Goal: Task Accomplishment & Management: Complete application form

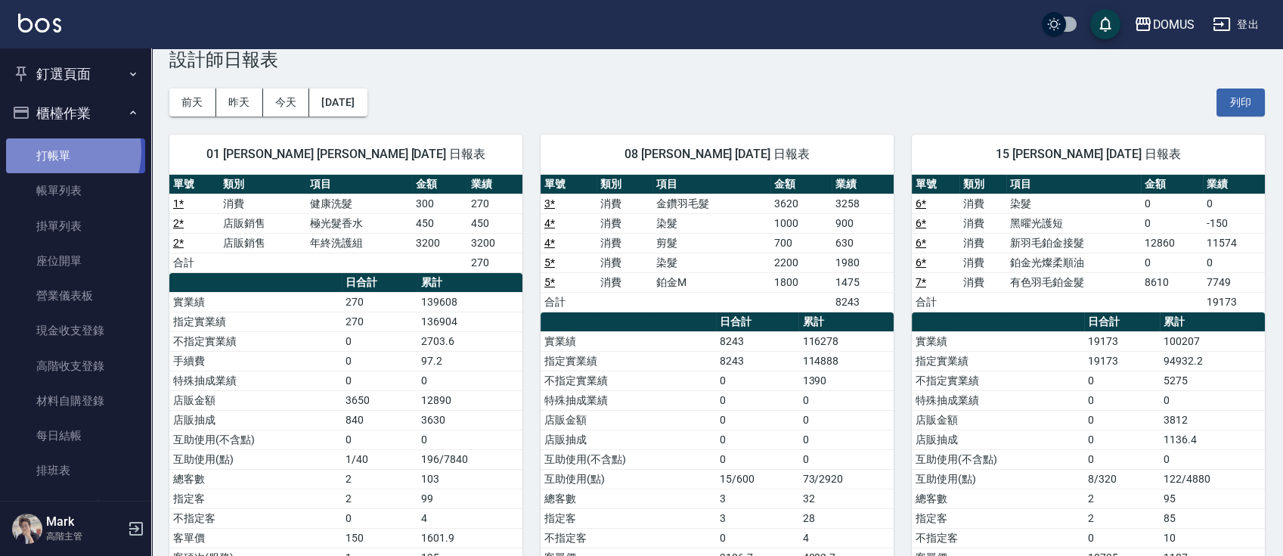
click at [54, 151] on link "打帳單" at bounding box center [75, 155] width 139 height 35
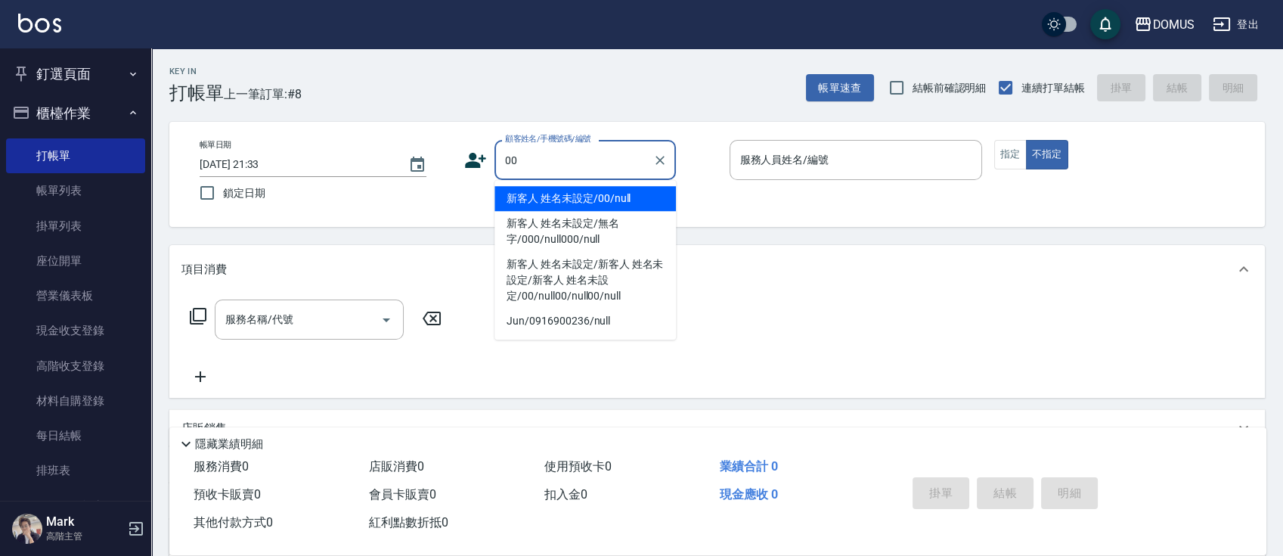
type input "新客人 姓名未設定/00/null"
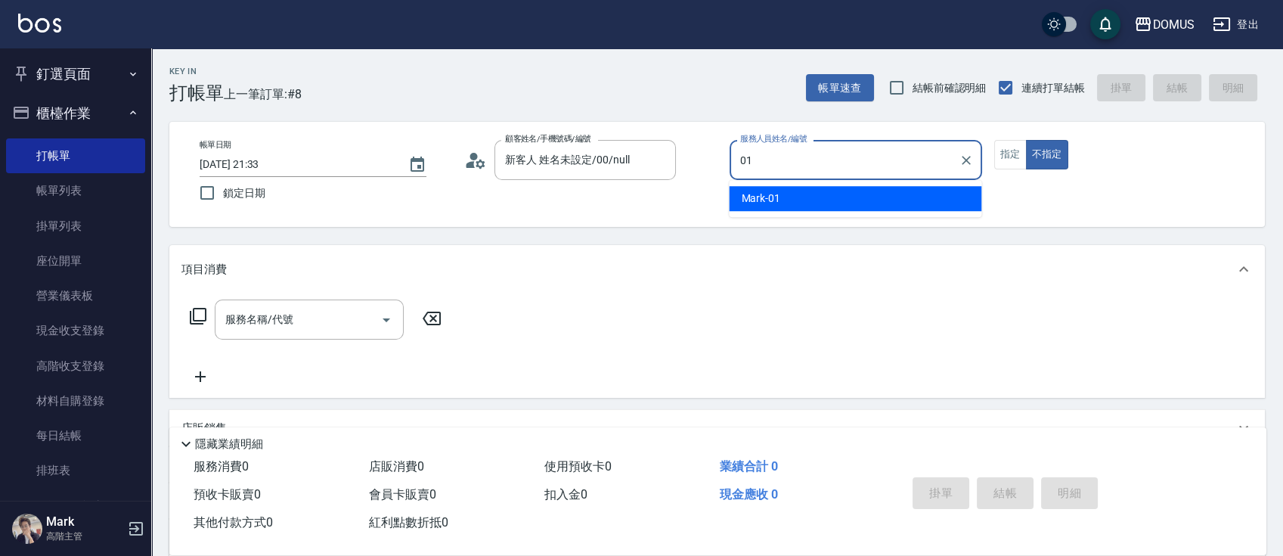
type input "Mark-01"
type button "false"
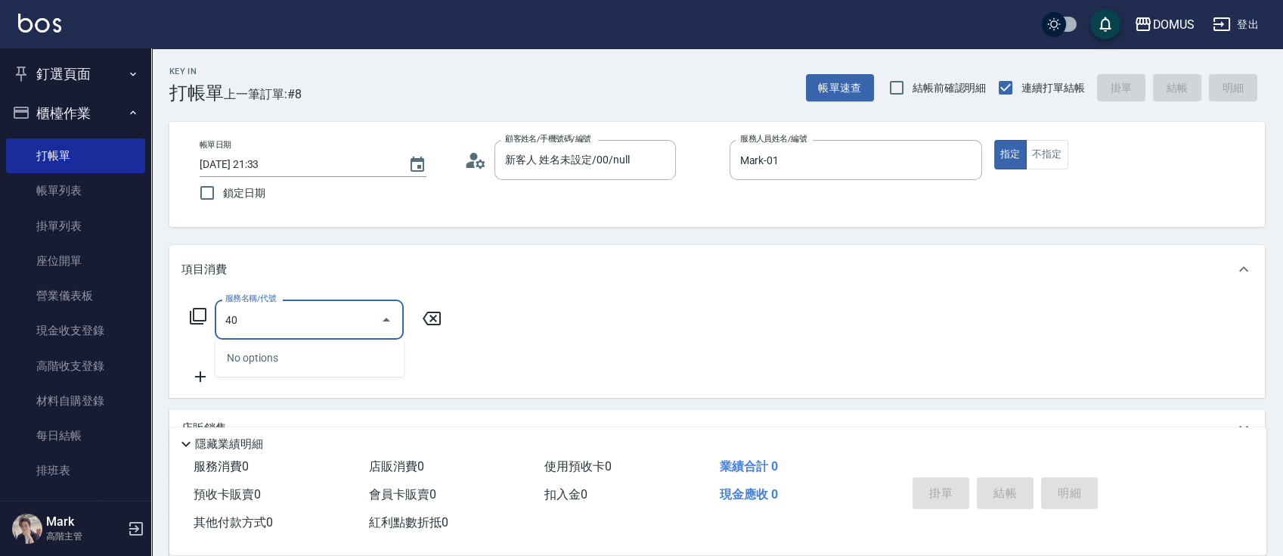
type input "401"
type input "20"
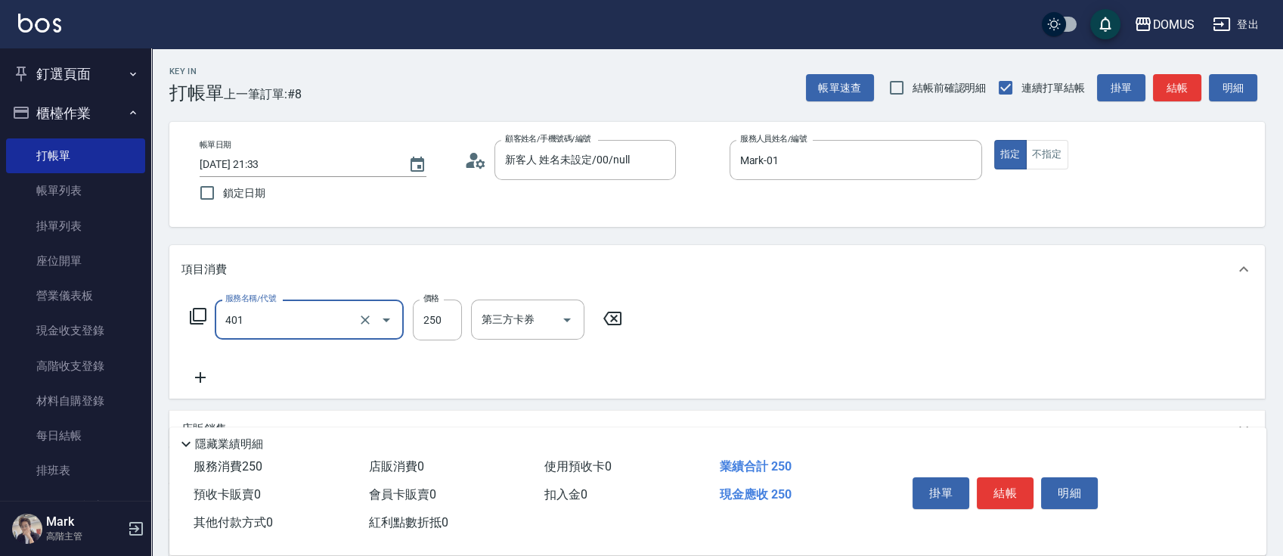
type input "剪髮(401)"
type input "3"
type input "0"
type input "30"
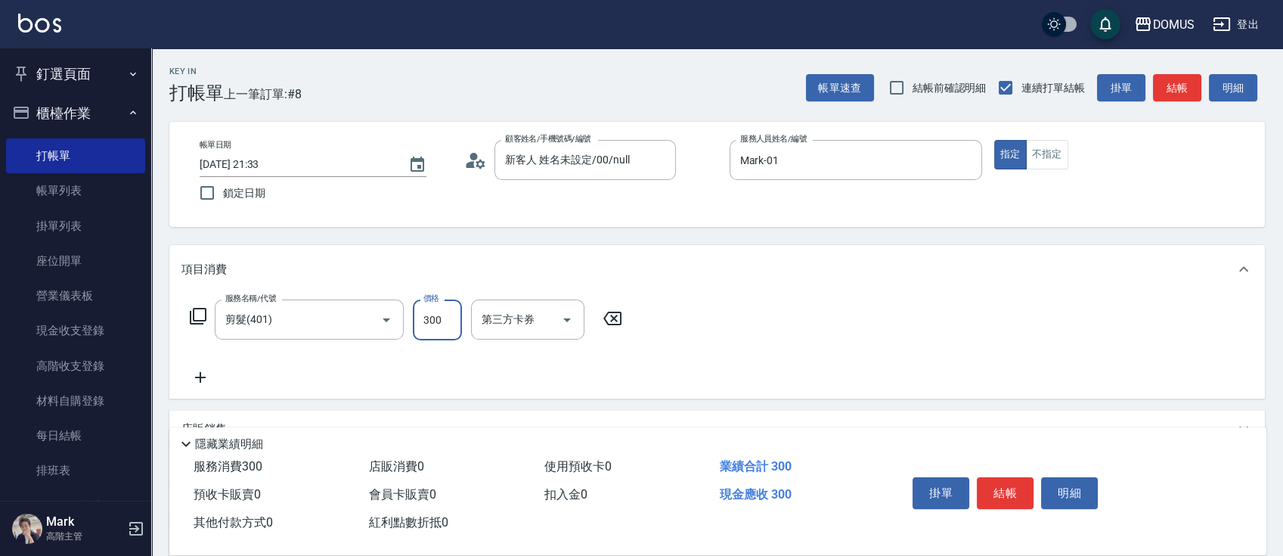
type input "300"
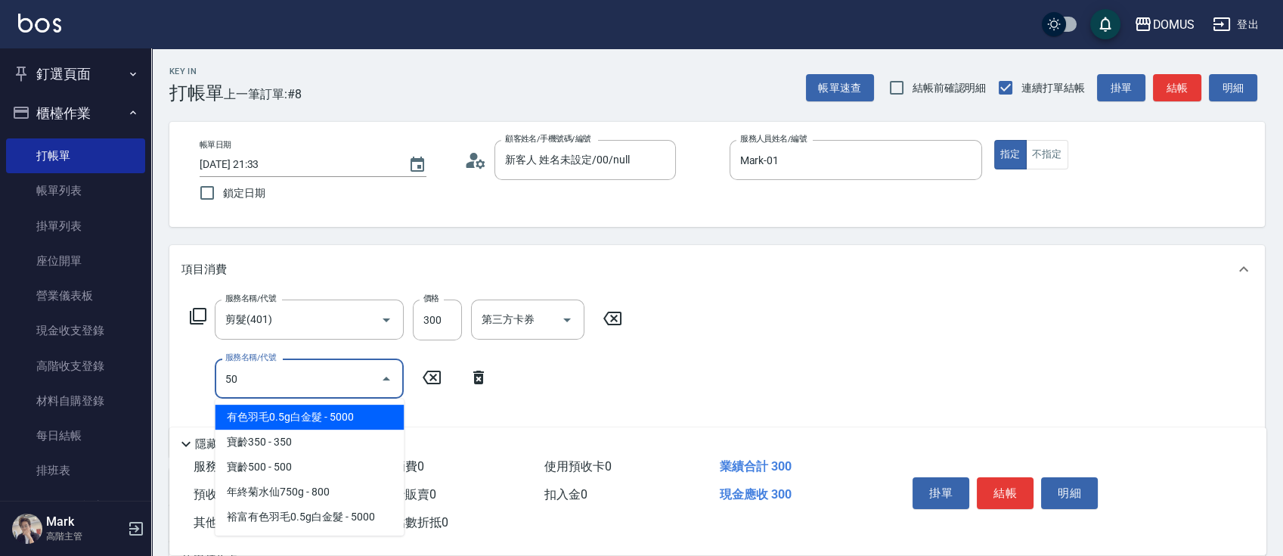
type input "501"
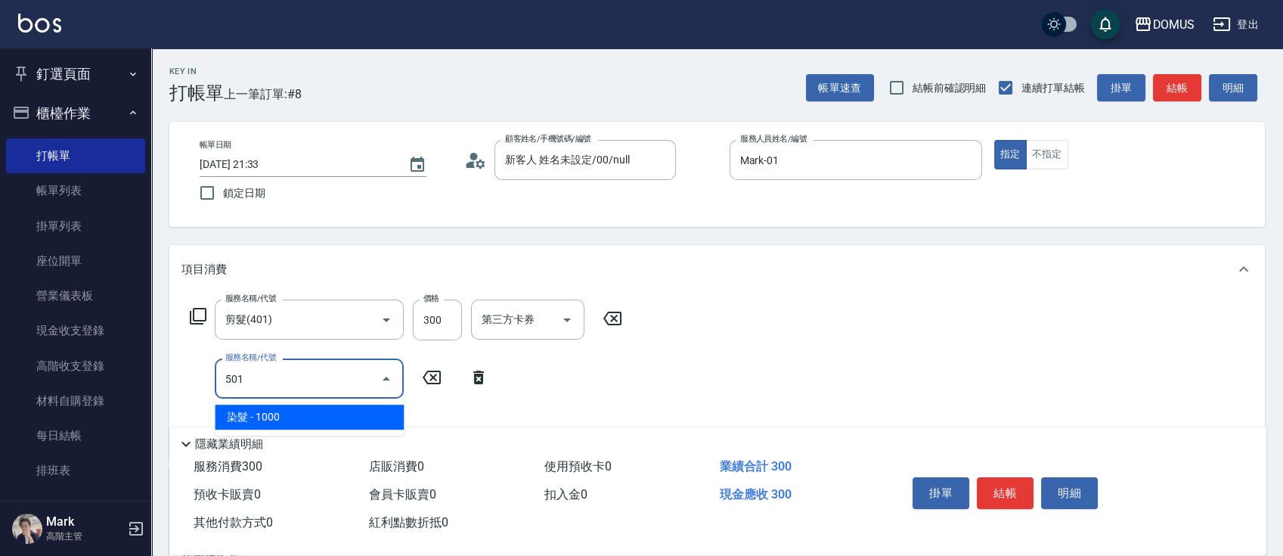
type input "130"
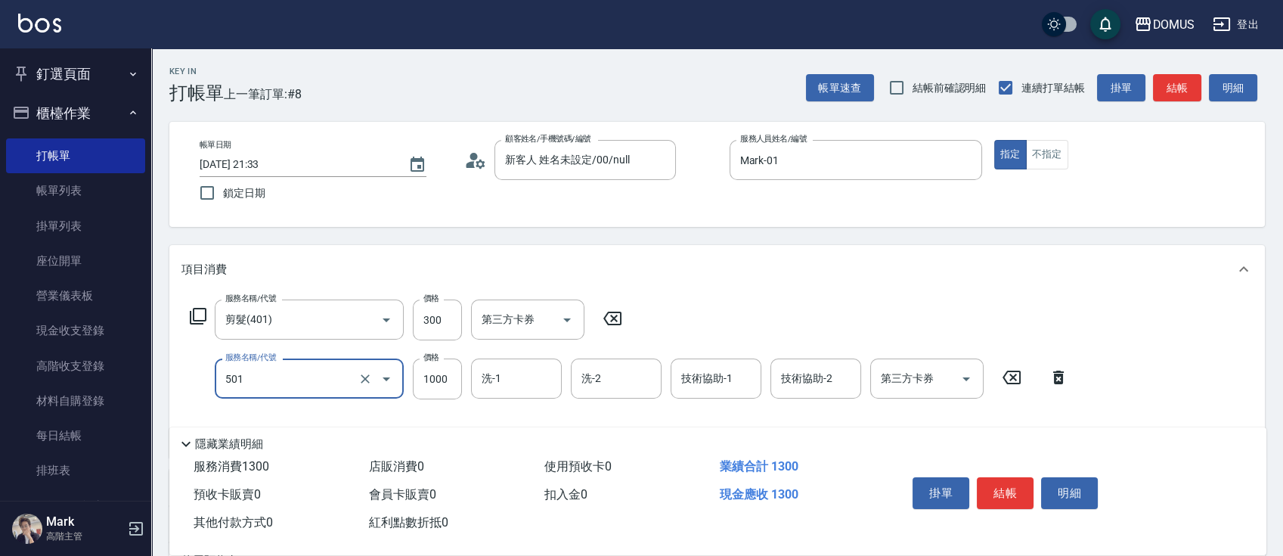
type input "染髮(501)"
type input "1"
type input "30"
type input "15"
type input "40"
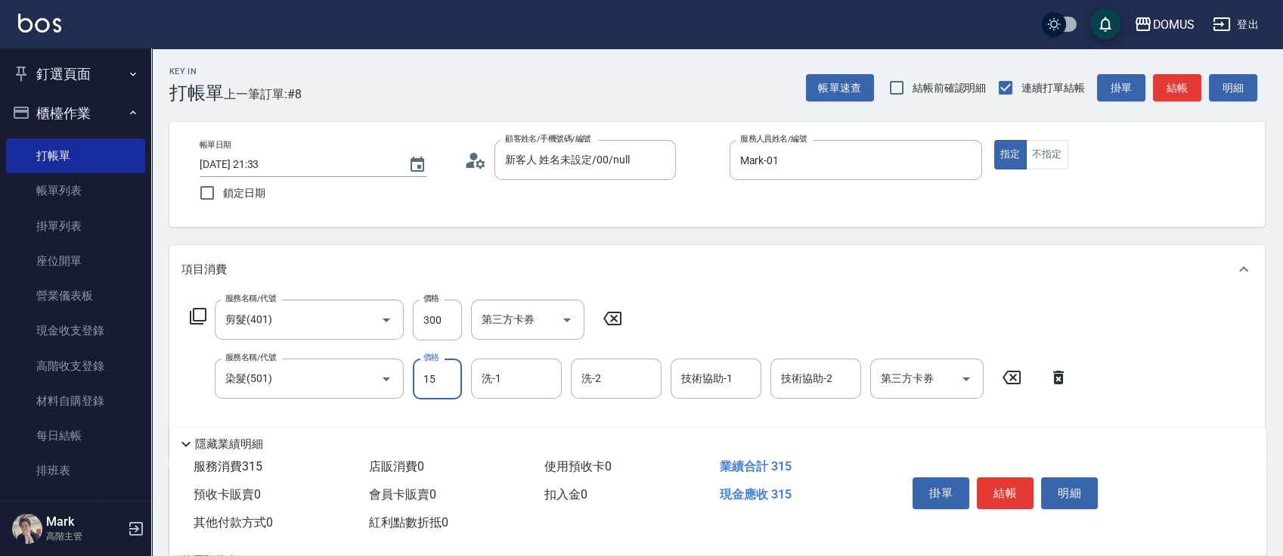
type input "150"
type input "180"
type input "1500"
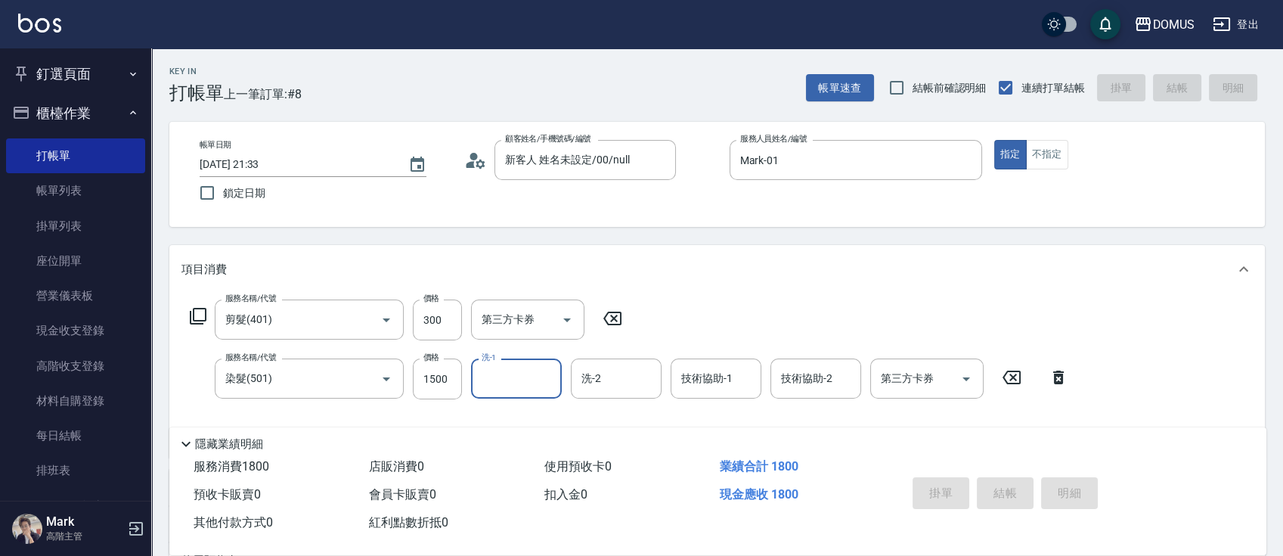
type input "0"
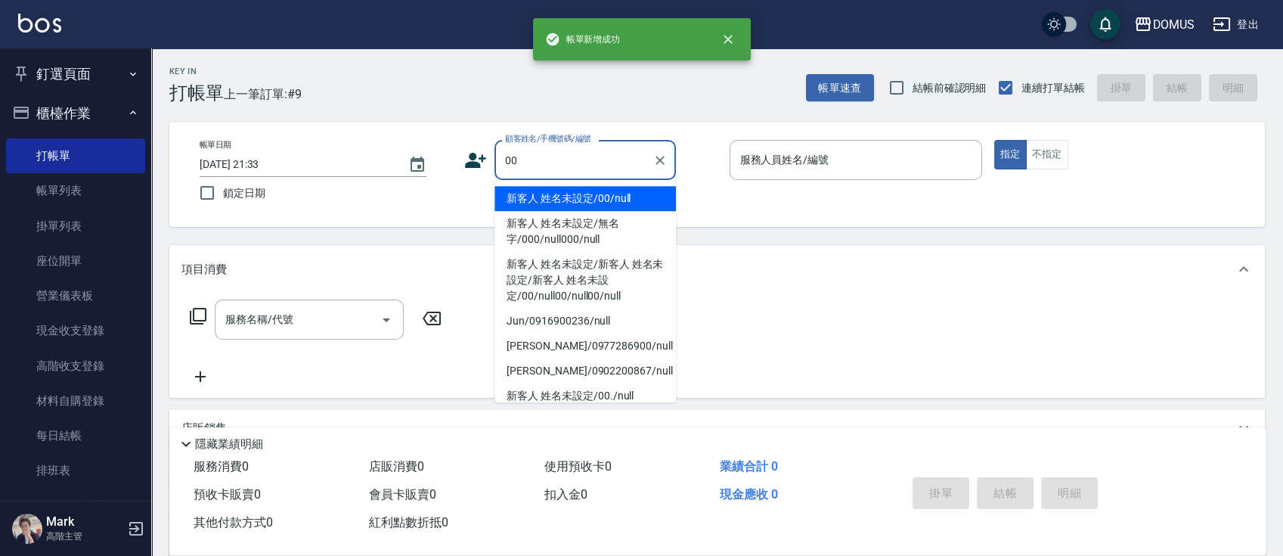
type input "新客人 姓名未設定/00/null"
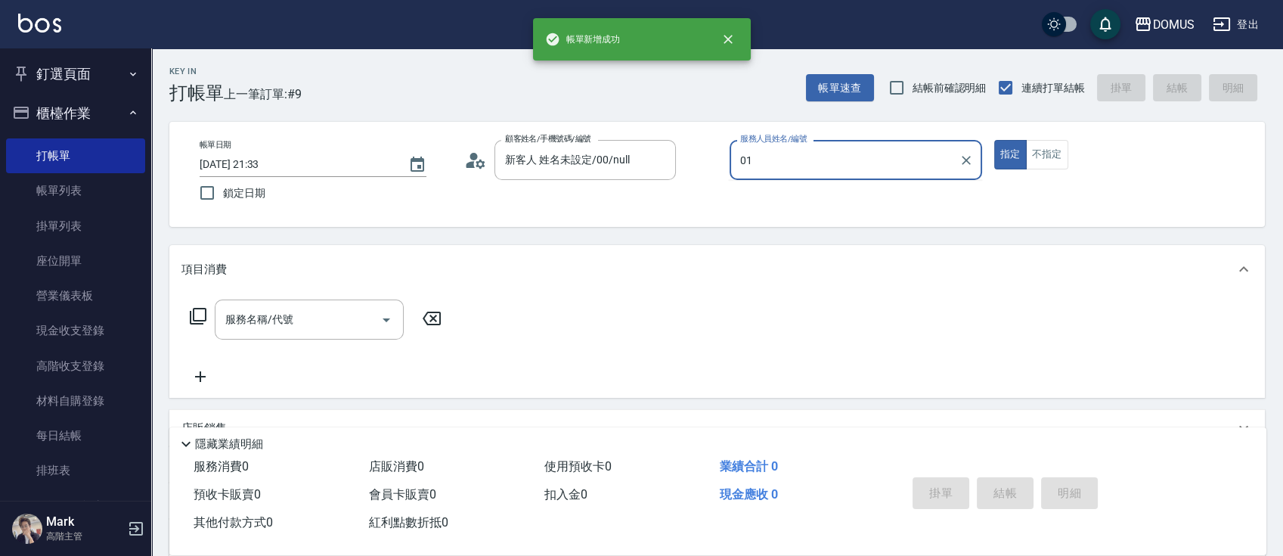
type input "Mark-01"
type button "true"
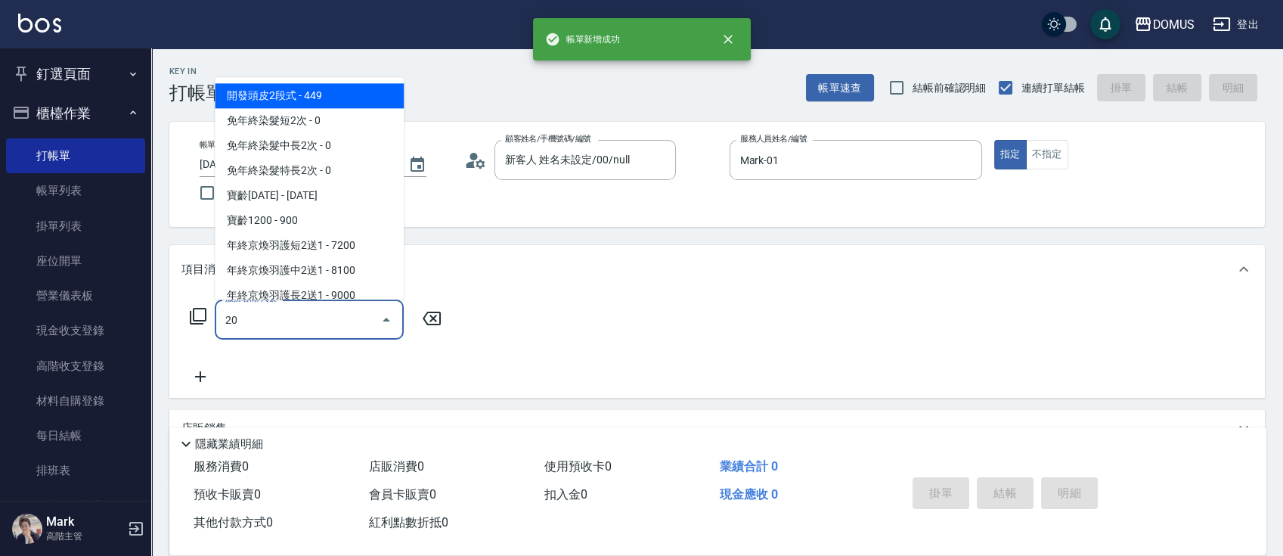
type input "206"
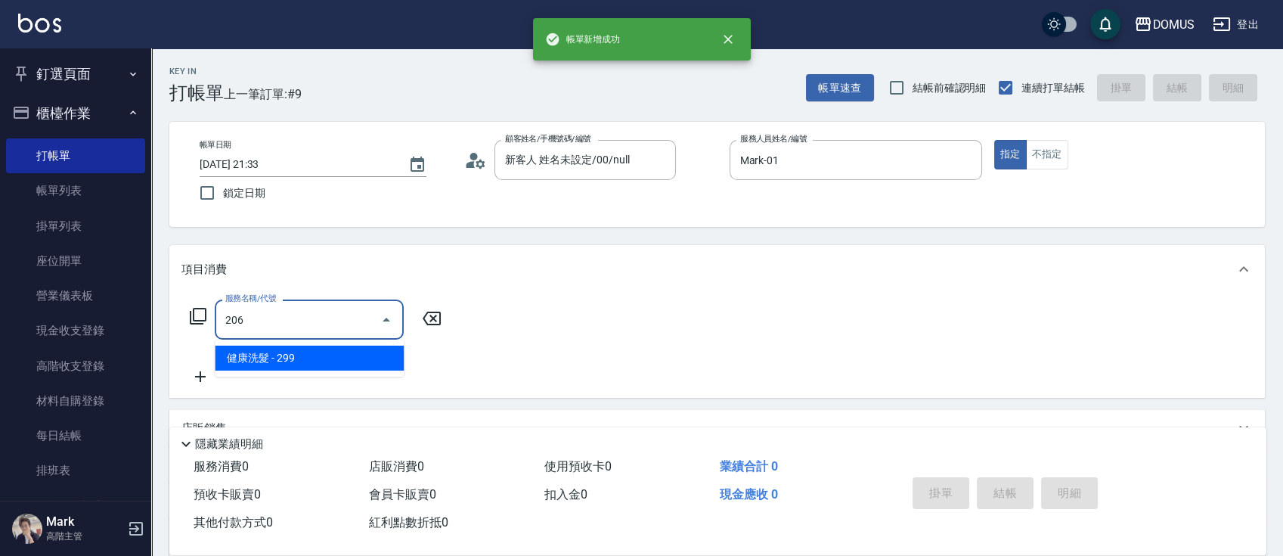
type input "20"
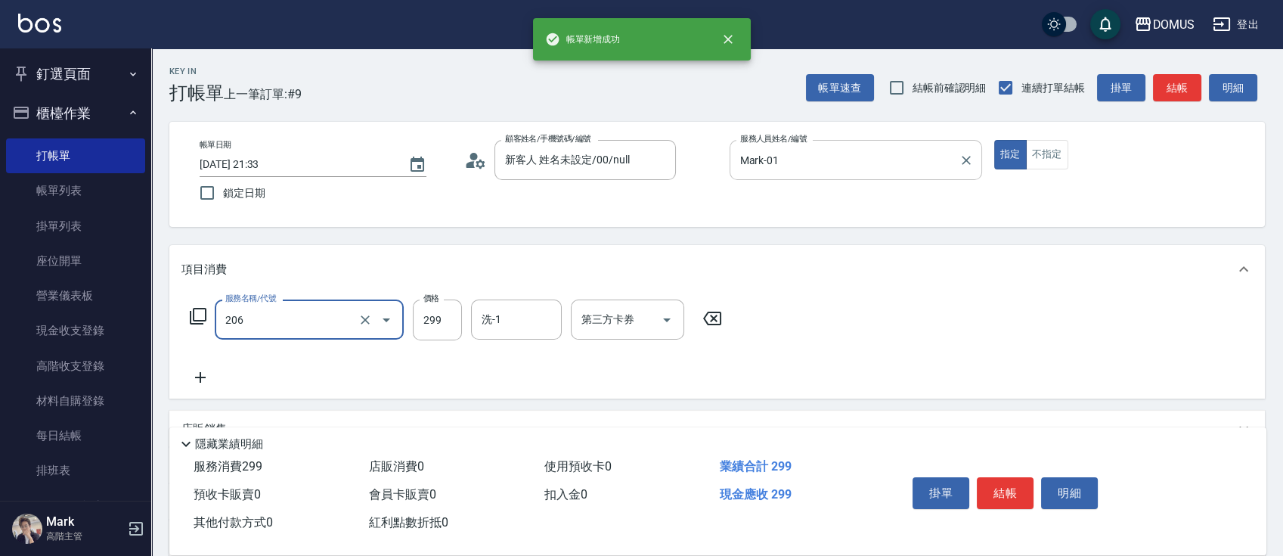
click at [806, 144] on div "Mark-01 服務人員姓名/編號" at bounding box center [855, 160] width 252 height 40
type input "健康洗髮(206)"
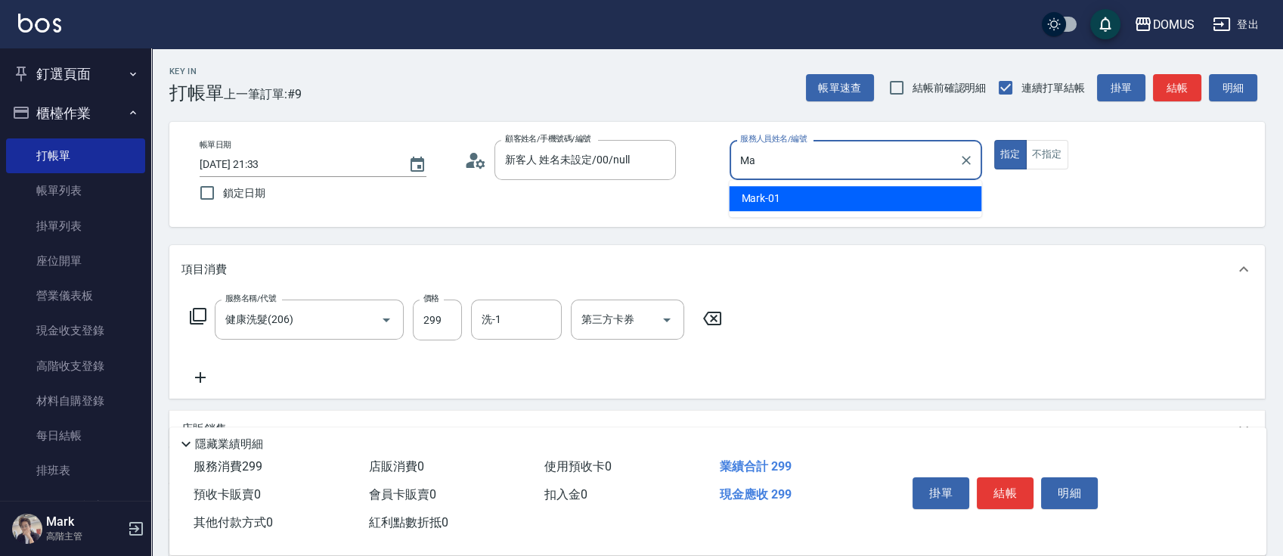
type input "M"
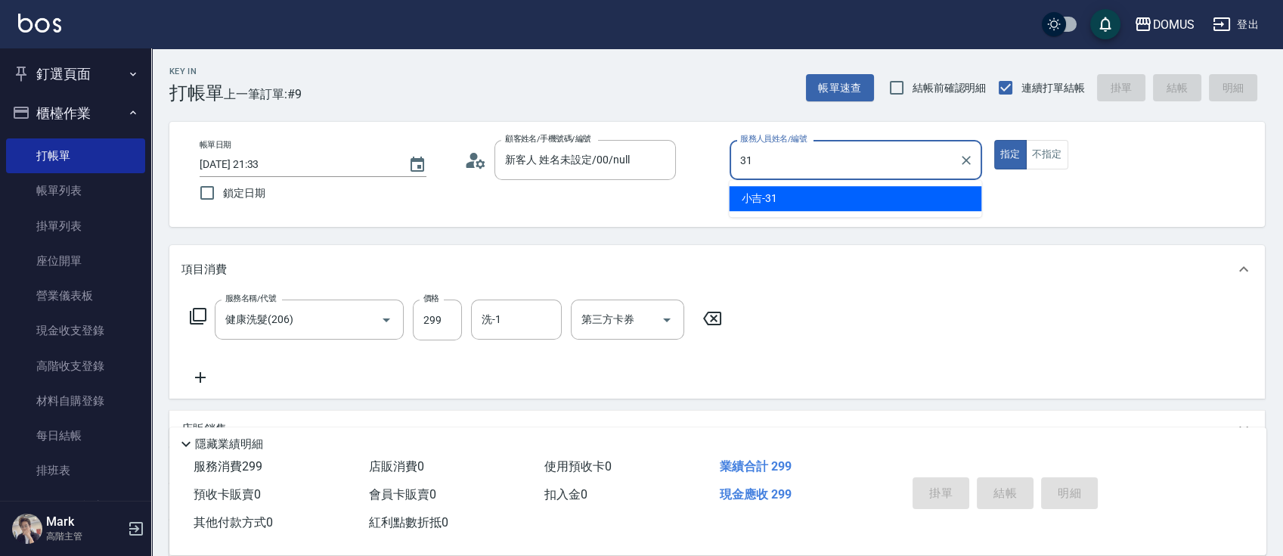
type input "小吉-31"
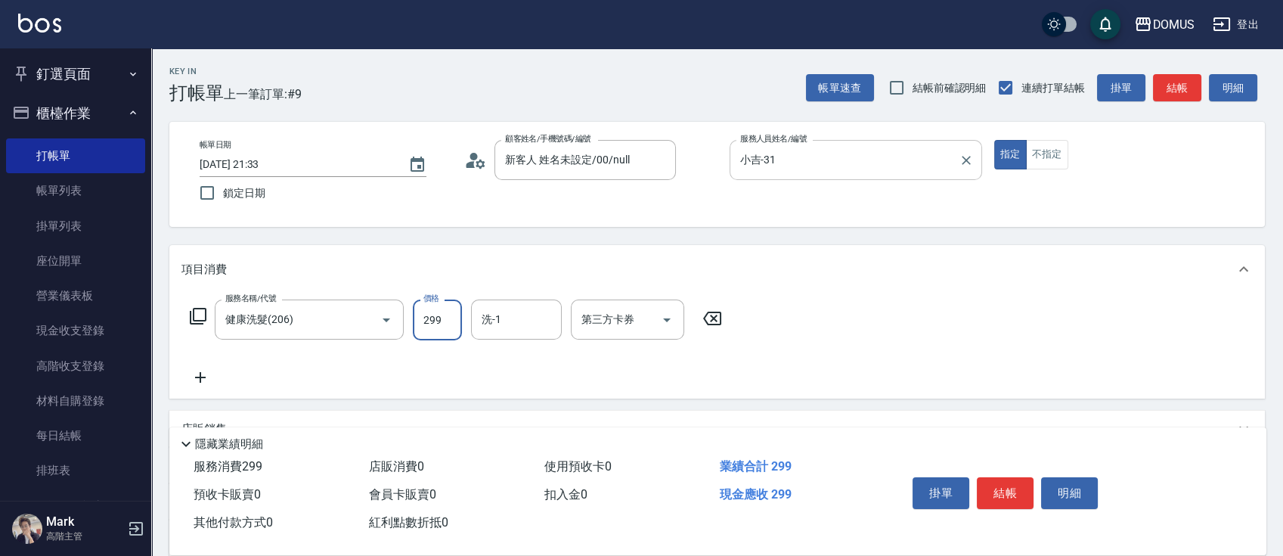
type input "0"
type input "30"
type input "300"
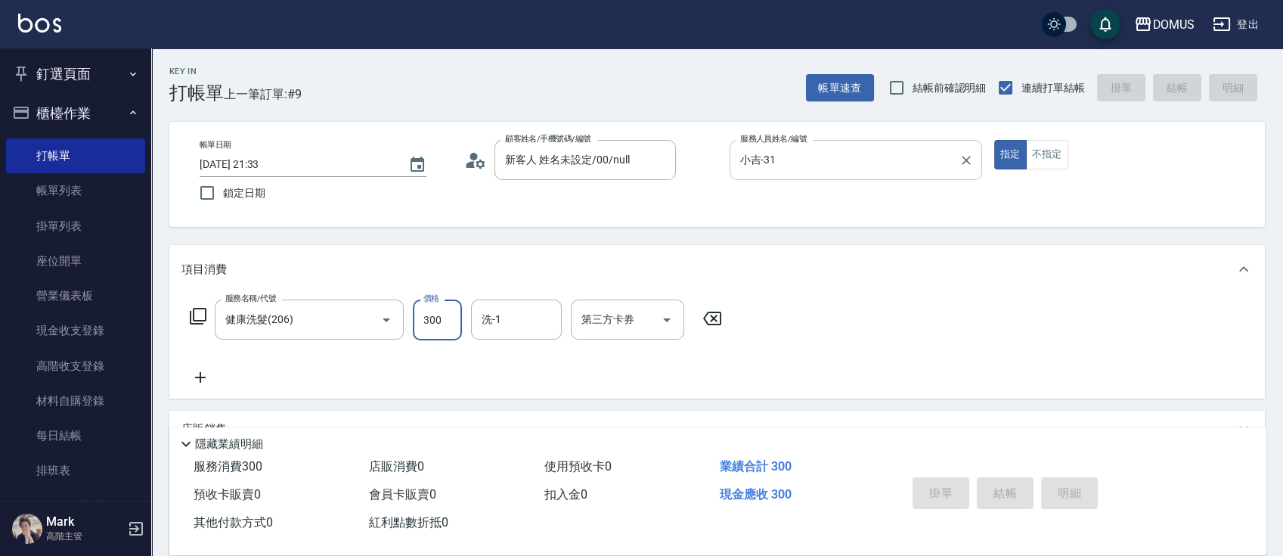
type input "0"
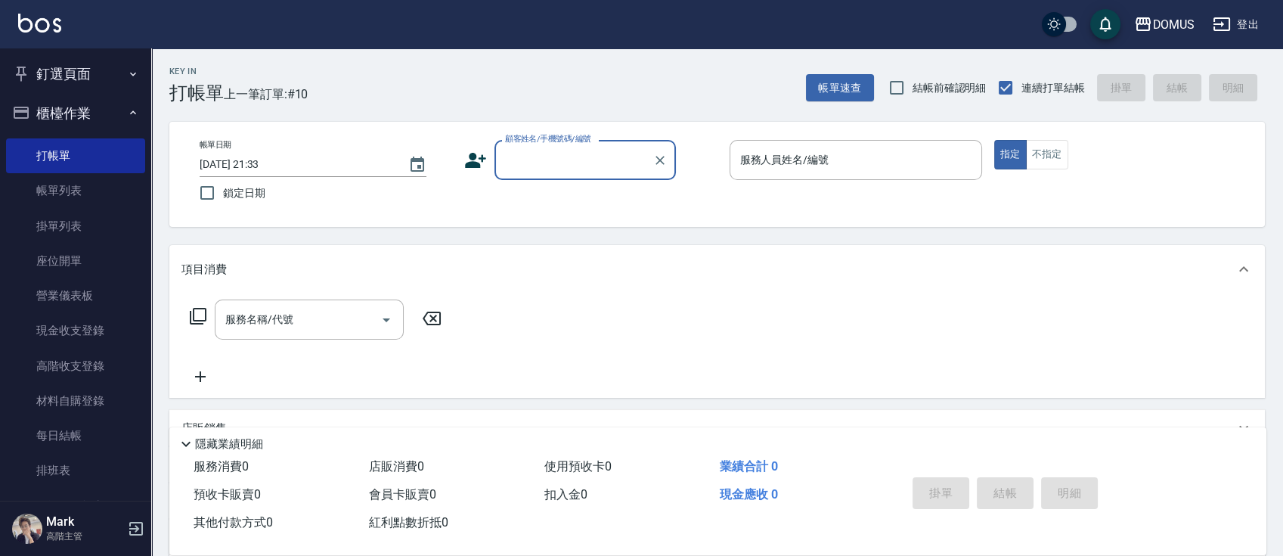
click at [54, 52] on ul "釘選頁面 打帳單 店家日報表 互助日報表 費用分析表 設計師排行榜 設計師日報表" at bounding box center [75, 70] width 139 height 45
click at [60, 81] on button "釘選頁面" at bounding box center [75, 73] width 139 height 39
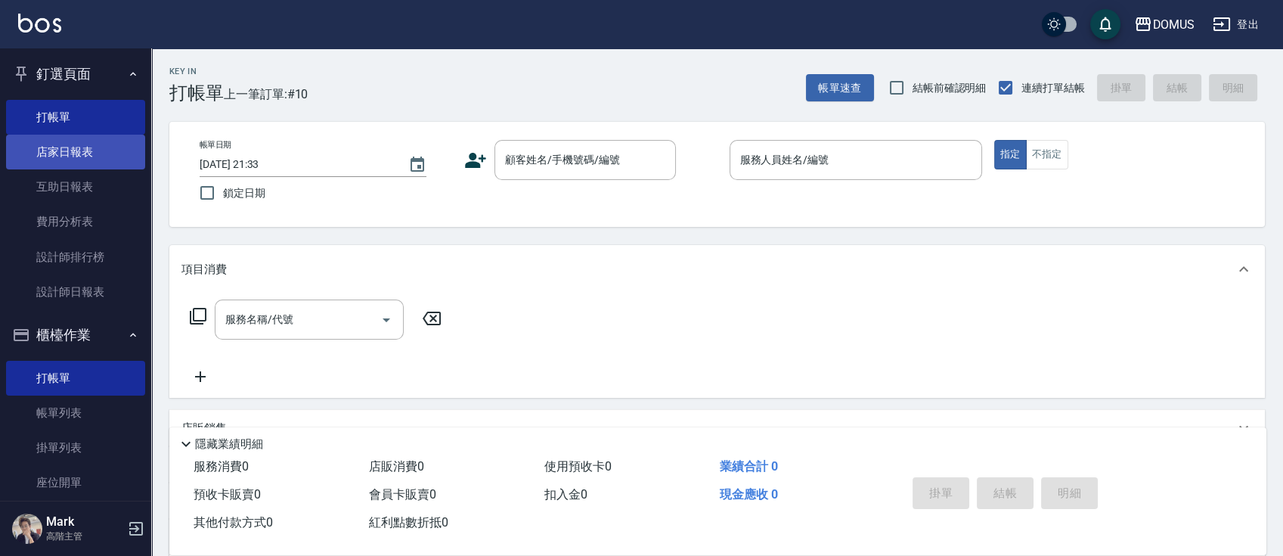
click at [73, 150] on link "店家日報表" at bounding box center [75, 152] width 139 height 35
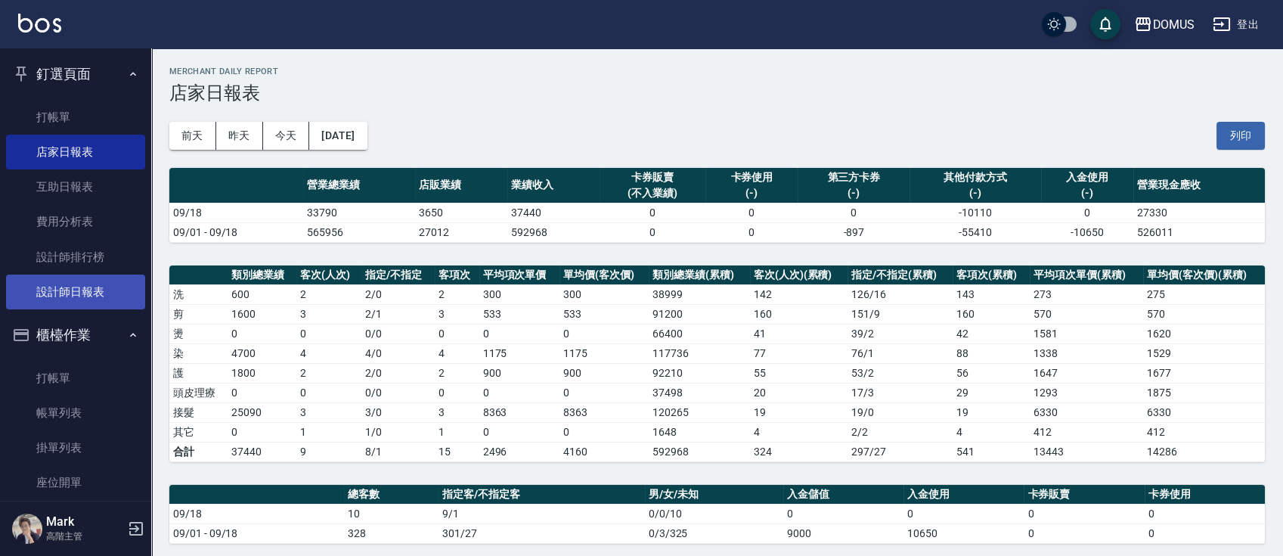
click at [69, 293] on link "設計師日報表" at bounding box center [75, 291] width 139 height 35
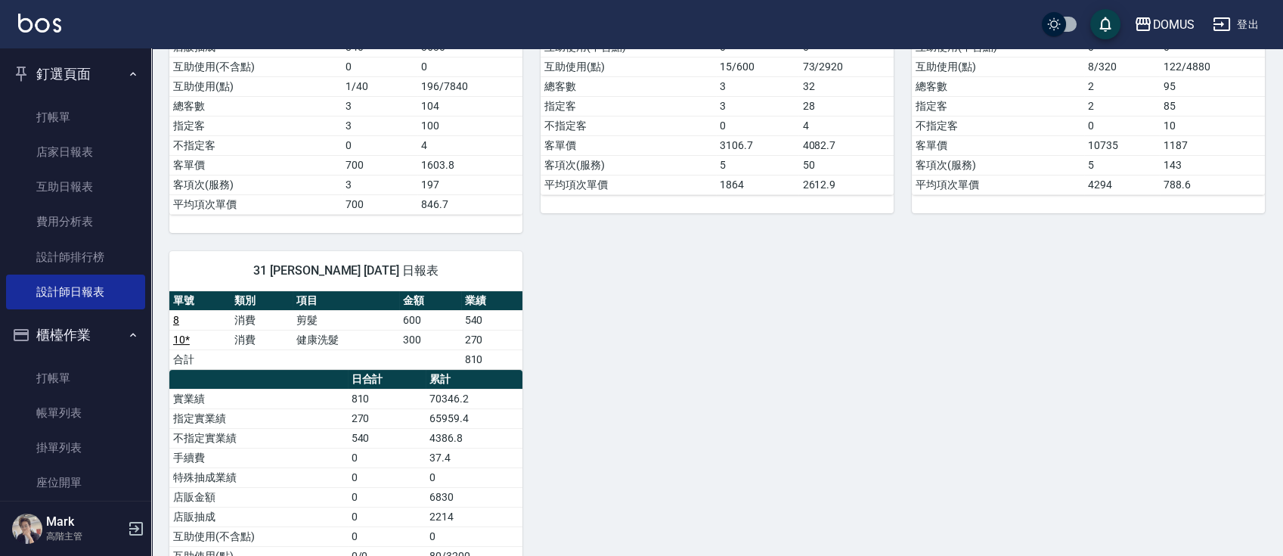
scroll to position [503, 0]
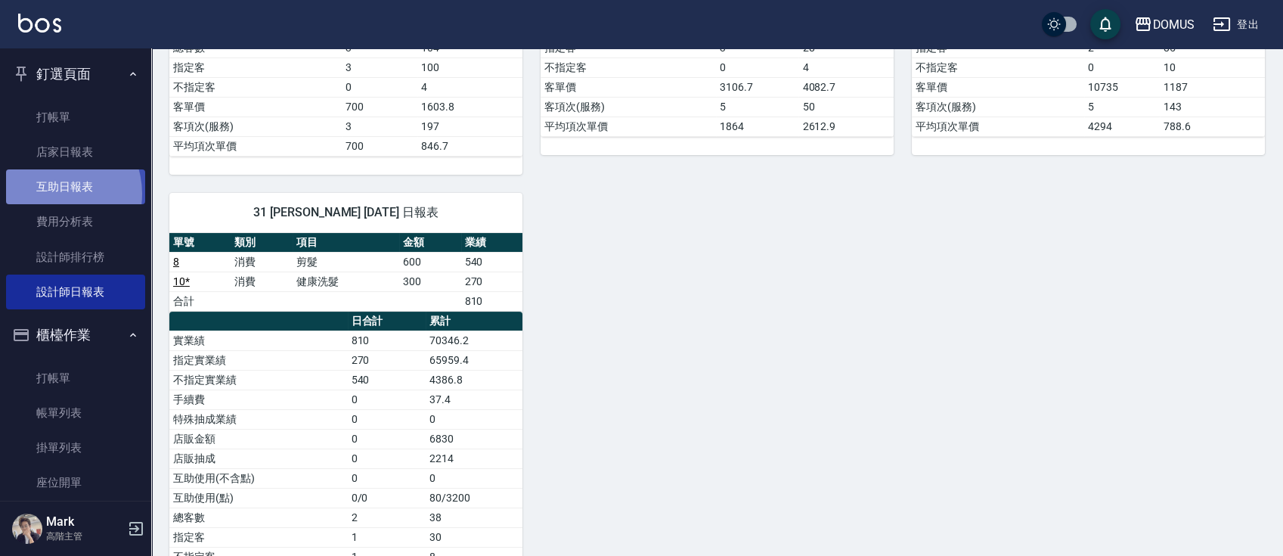
click at [54, 193] on link "互助日報表" at bounding box center [75, 186] width 139 height 35
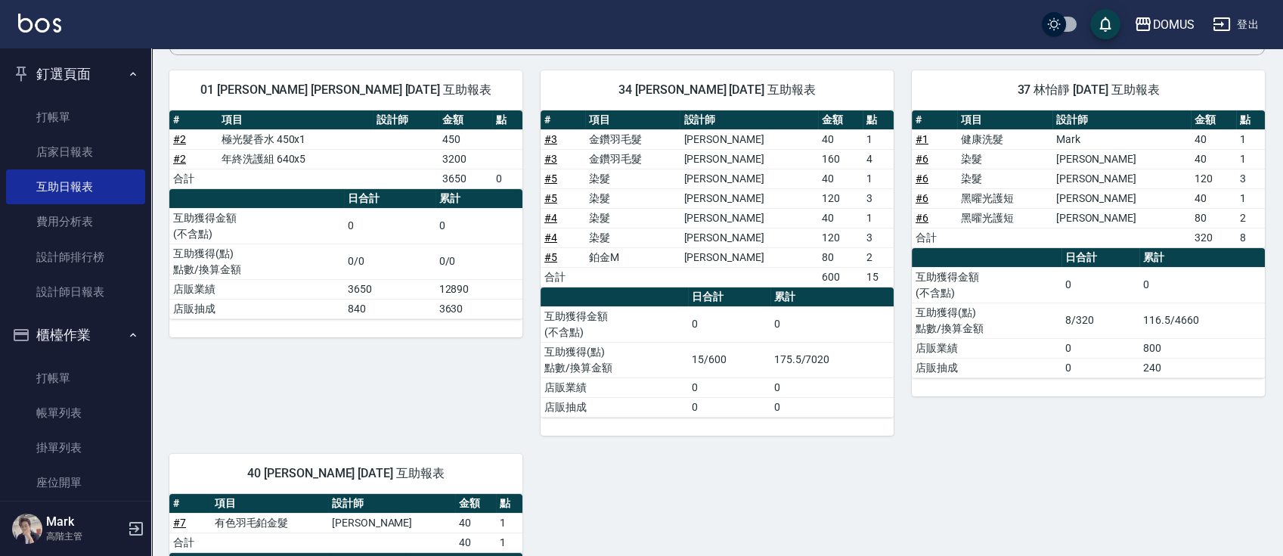
scroll to position [314, 0]
